Goal: Information Seeking & Learning: Find specific fact

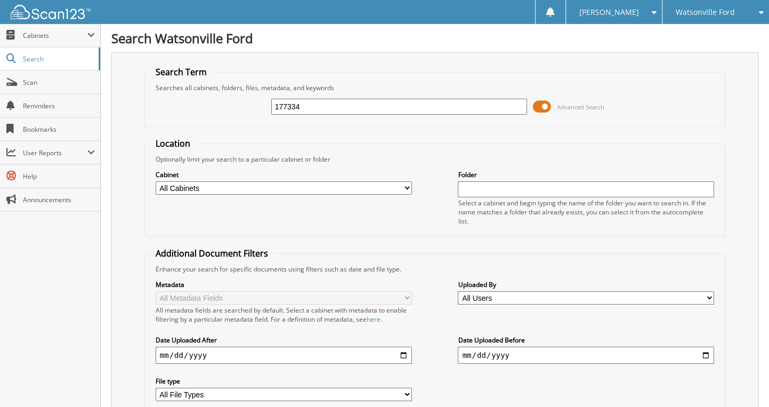
type input "177334"
click at [380, 230] on fieldset "Location Optionally limit your search to a particular cabinet or folder Cabinet…" at bounding box center [436, 187] width 582 height 99
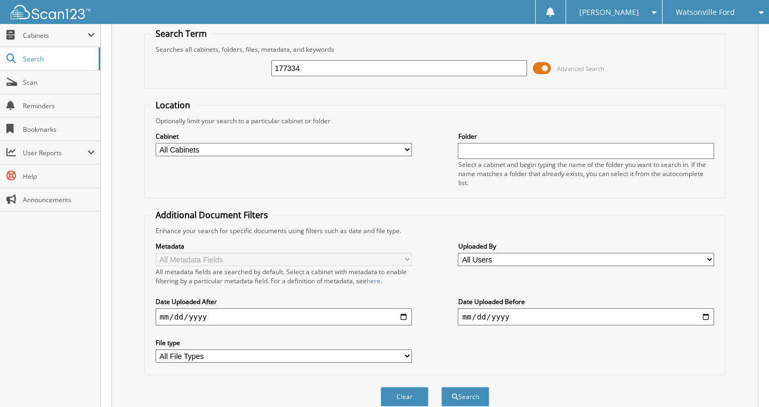
scroll to position [80, 0]
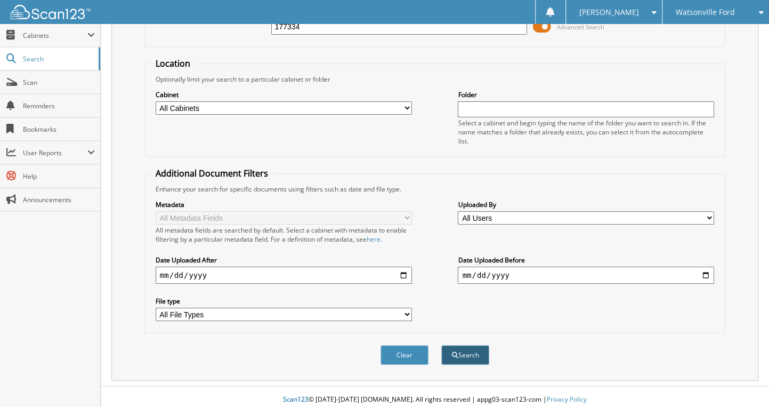
click at [474, 350] on button "Search" at bounding box center [466, 355] width 48 height 20
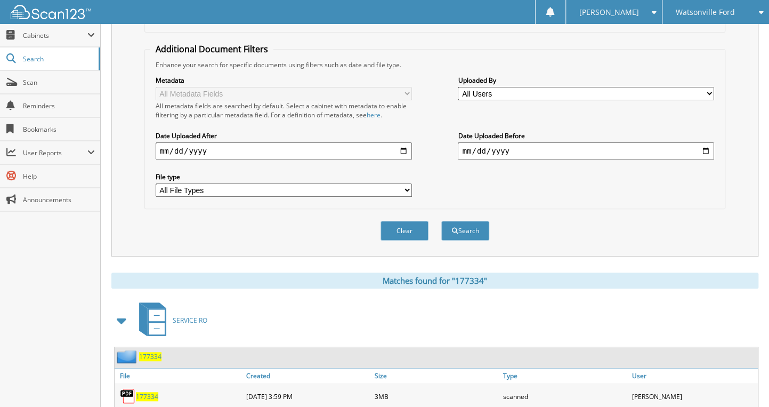
scroll to position [256, 0]
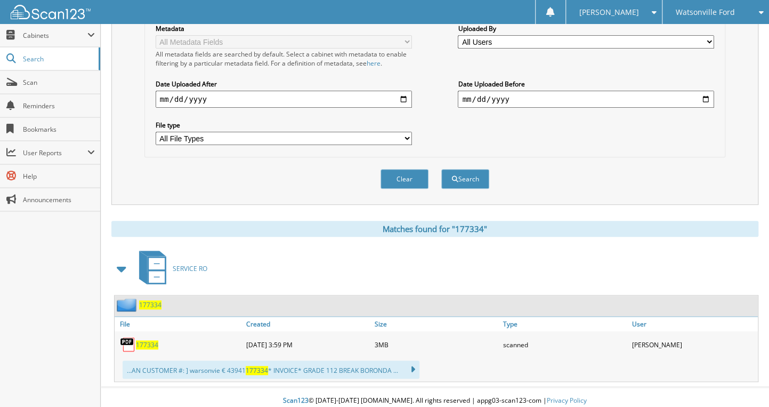
click at [149, 340] on span "177334" at bounding box center [147, 344] width 22 height 9
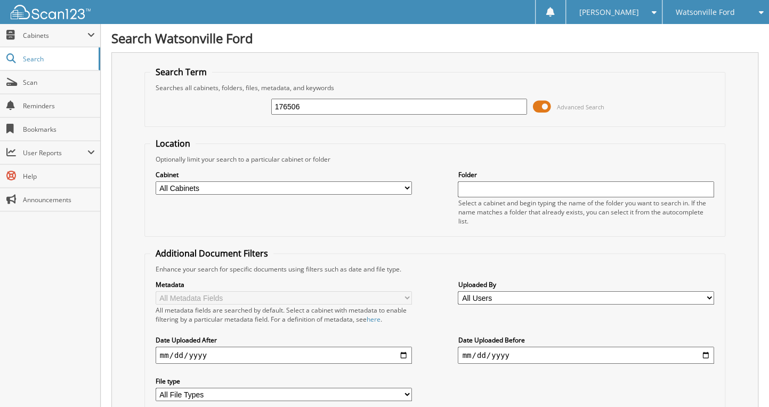
type input "176506"
click at [608, 124] on fieldset "Search Term Searches all cabinets, folders, files, metadata, and keywords 17650…" at bounding box center [436, 96] width 582 height 61
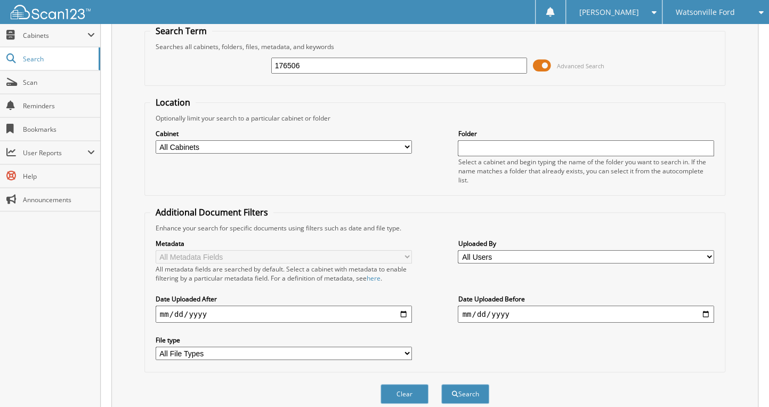
scroll to position [80, 0]
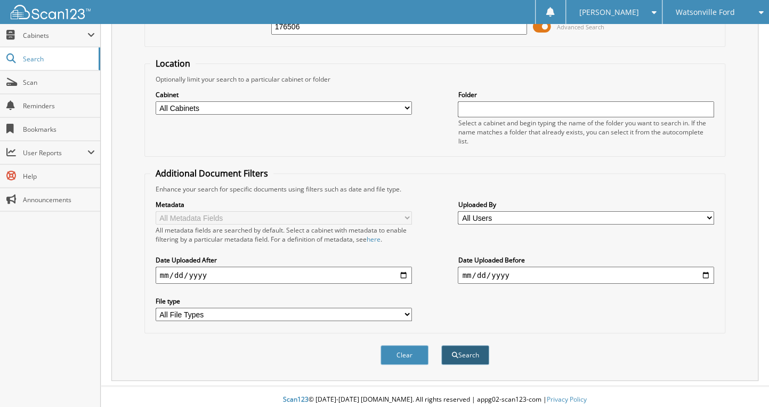
click at [472, 349] on button "Search" at bounding box center [466, 355] width 48 height 20
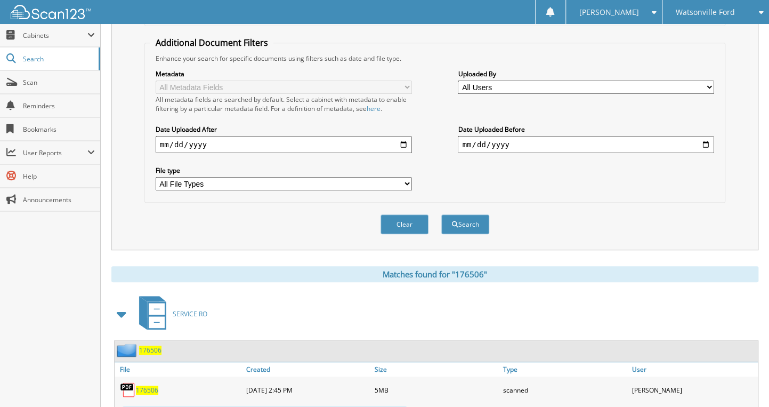
scroll to position [256, 0]
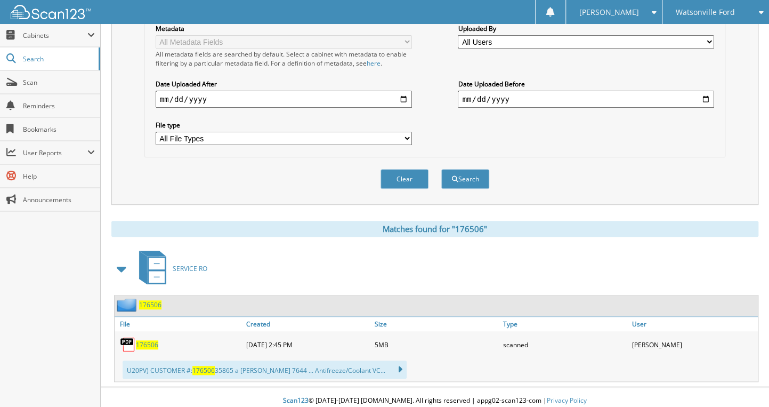
click at [148, 340] on span "176506" at bounding box center [147, 344] width 22 height 9
click at [149, 340] on span "176506" at bounding box center [147, 344] width 22 height 9
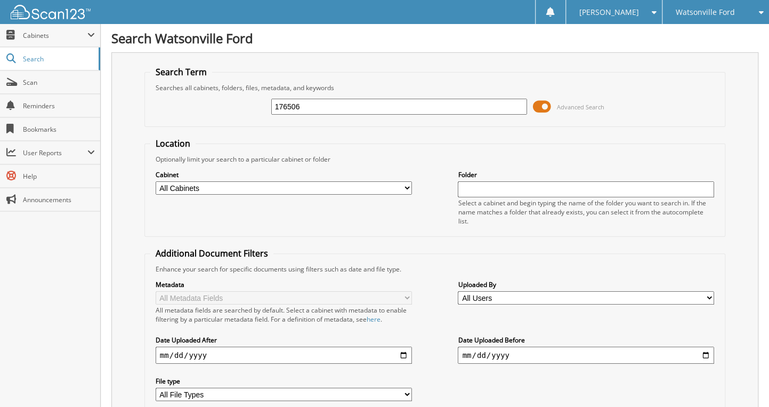
scroll to position [0, 0]
click at [347, 106] on input "text" at bounding box center [399, 107] width 256 height 16
type input "176508"
click at [399, 140] on fieldset "Location Optionally limit your search to a particular cabinet or folder Cabinet…" at bounding box center [436, 187] width 582 height 99
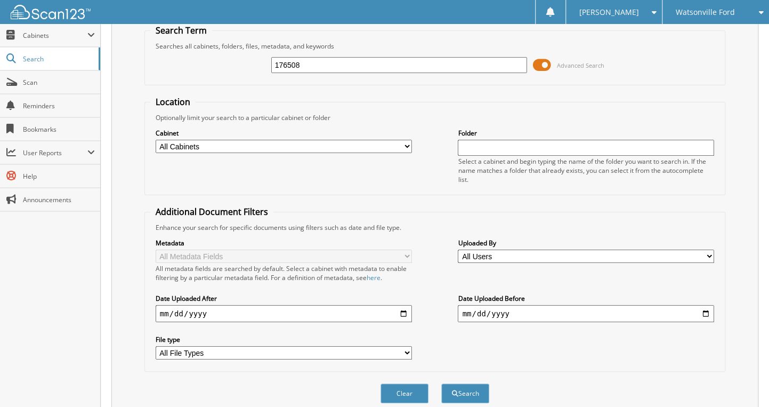
scroll to position [80, 0]
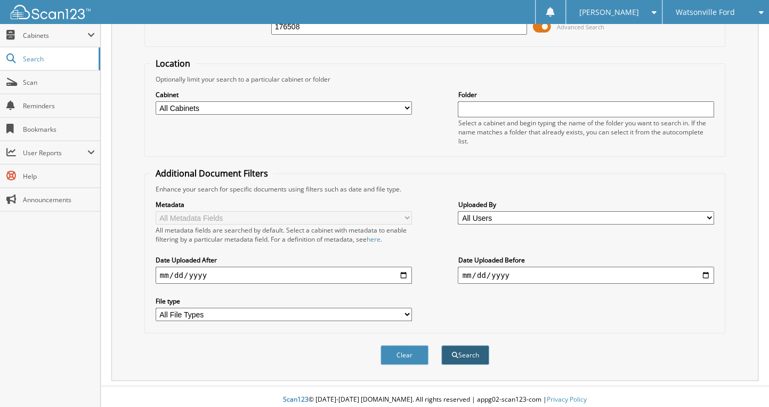
click at [467, 349] on button "Search" at bounding box center [466, 355] width 48 height 20
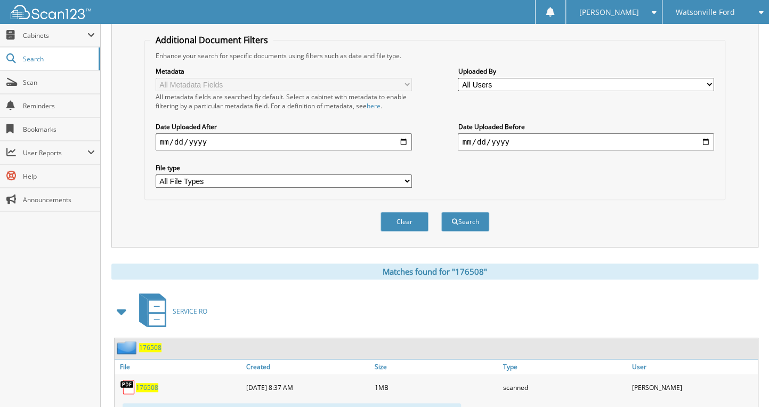
scroll to position [256, 0]
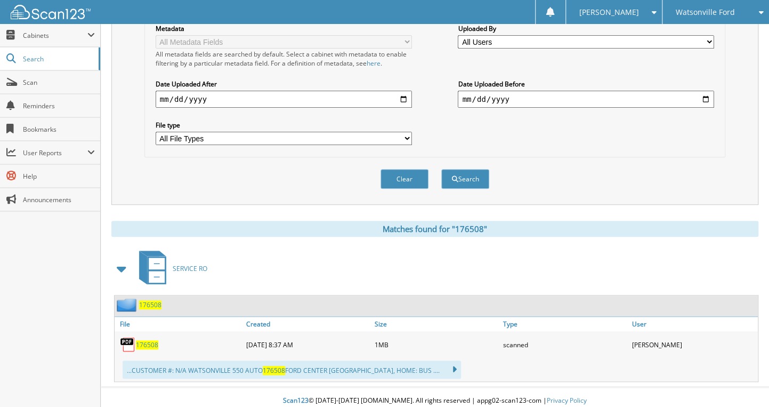
click at [153, 340] on span "176508" at bounding box center [147, 344] width 22 height 9
click at [155, 340] on span "176508" at bounding box center [147, 344] width 22 height 9
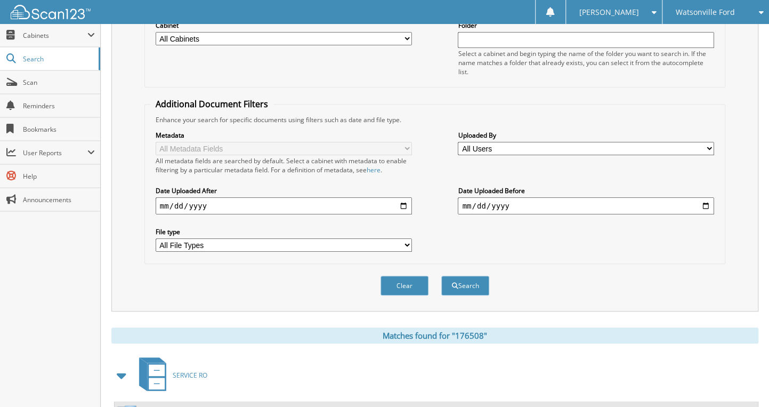
scroll to position [0, 0]
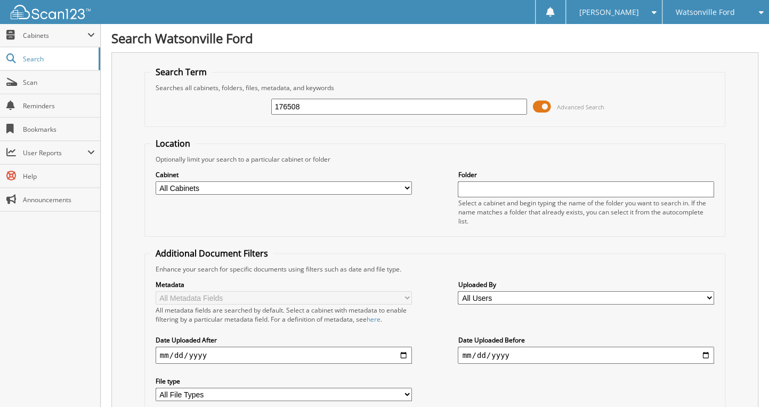
click at [317, 102] on input "176508" at bounding box center [399, 107] width 256 height 16
type input "1"
type input "175608"
click at [353, 138] on fieldset "Location Optionally limit your search to a particular cabinet or folder Cabinet…" at bounding box center [436, 187] width 582 height 99
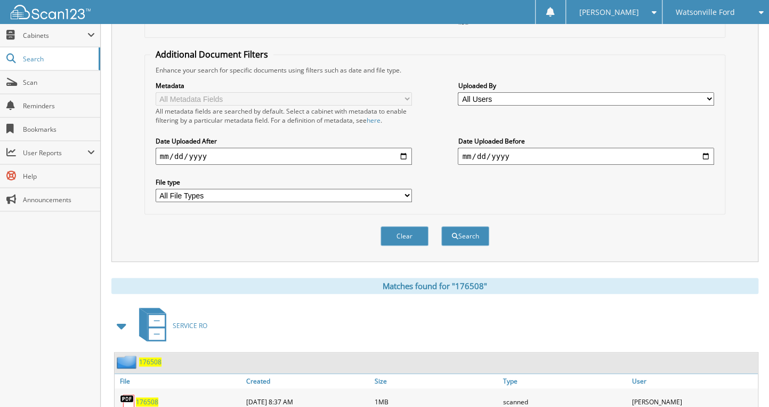
scroll to position [213, 0]
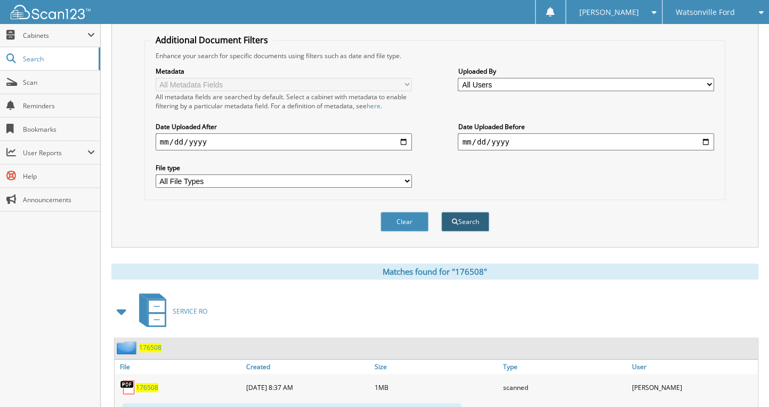
click at [470, 213] on button "Search" at bounding box center [466, 222] width 48 height 20
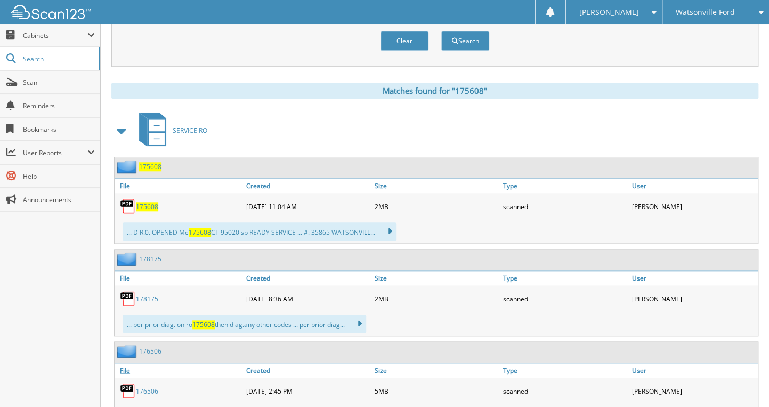
scroll to position [427, 0]
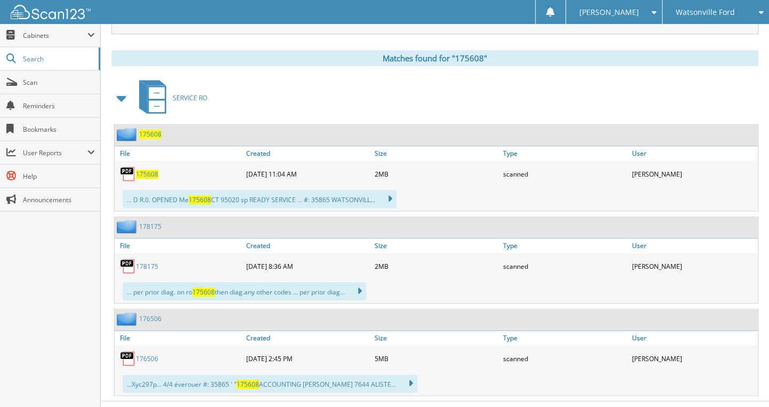
click at [150, 170] on span "175608" at bounding box center [147, 174] width 22 height 9
click at [141, 170] on span "175608" at bounding box center [147, 174] width 22 height 9
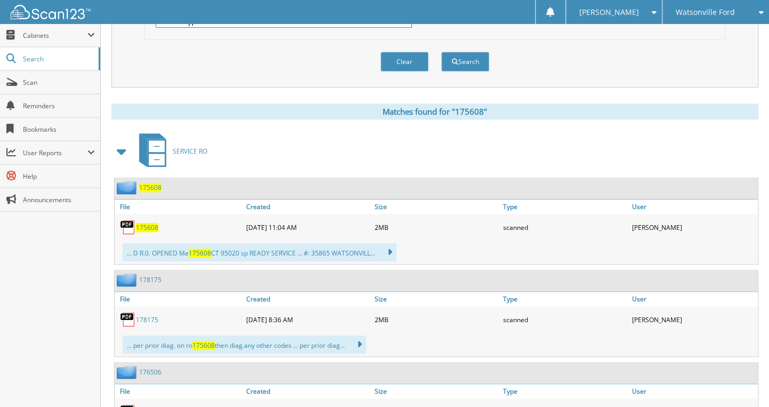
click at [145, 223] on span "175608" at bounding box center [147, 227] width 22 height 9
click at [408, 59] on button "Clear" at bounding box center [405, 62] width 48 height 20
